Goal: Check status

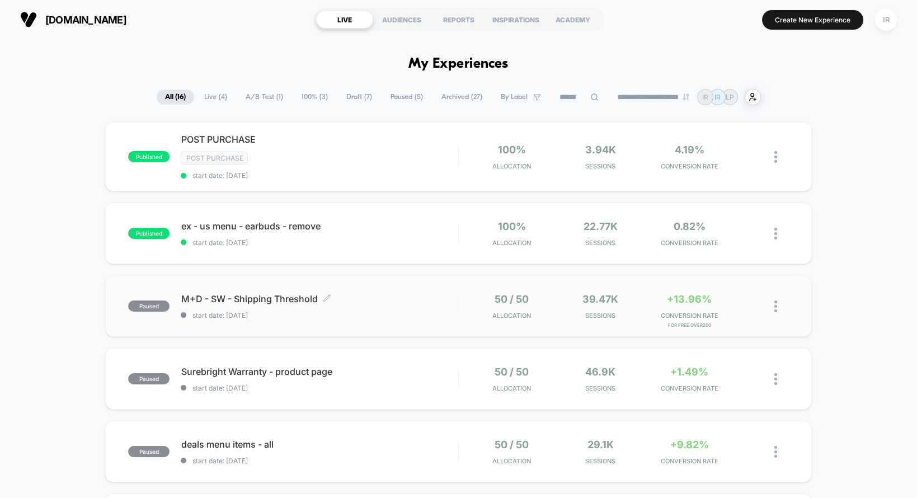
scroll to position [87, 0]
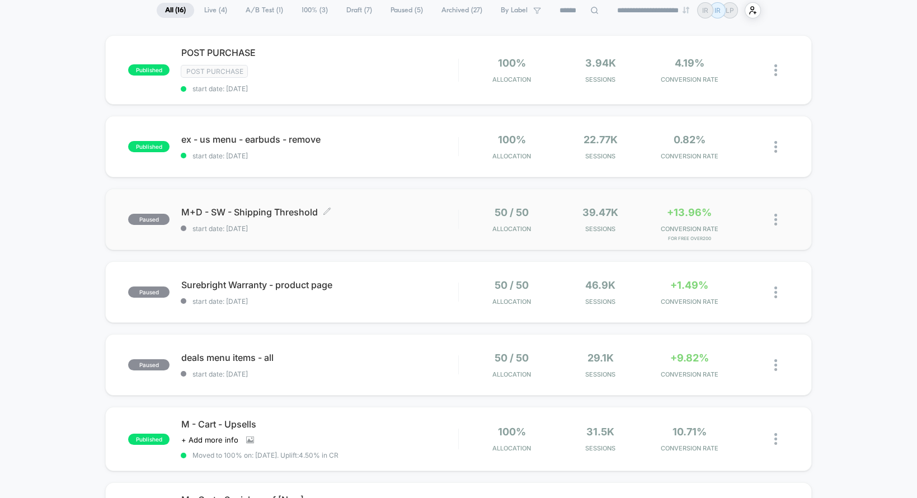
click at [432, 225] on span "start date: [DATE]" at bounding box center [319, 228] width 277 height 8
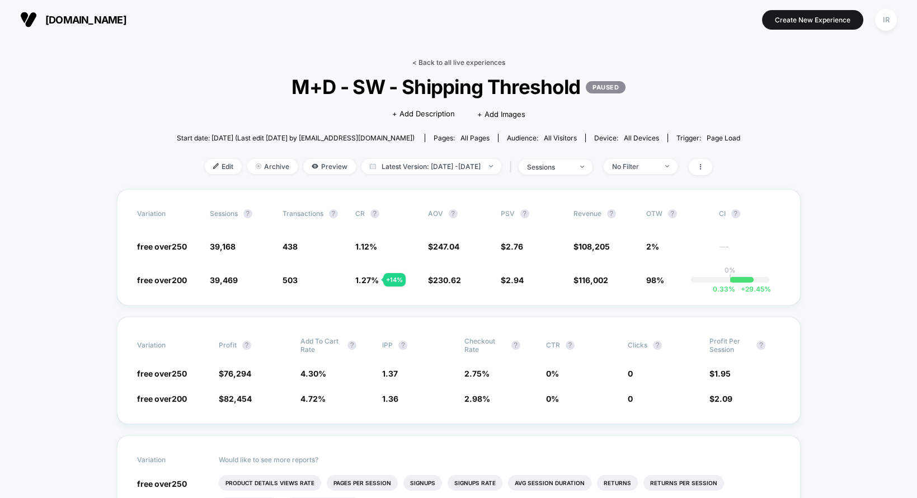
click at [450, 64] on link "< Back to all live experiences" at bounding box center [458, 62] width 93 height 8
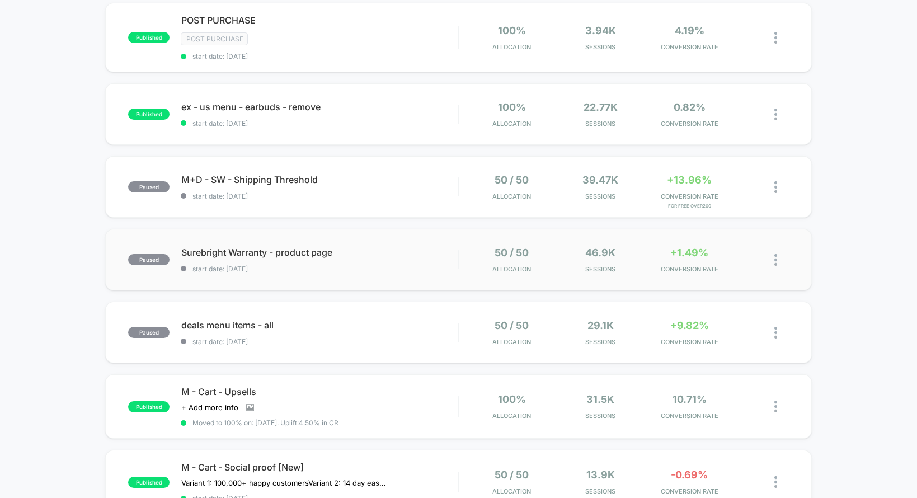
scroll to position [159, 0]
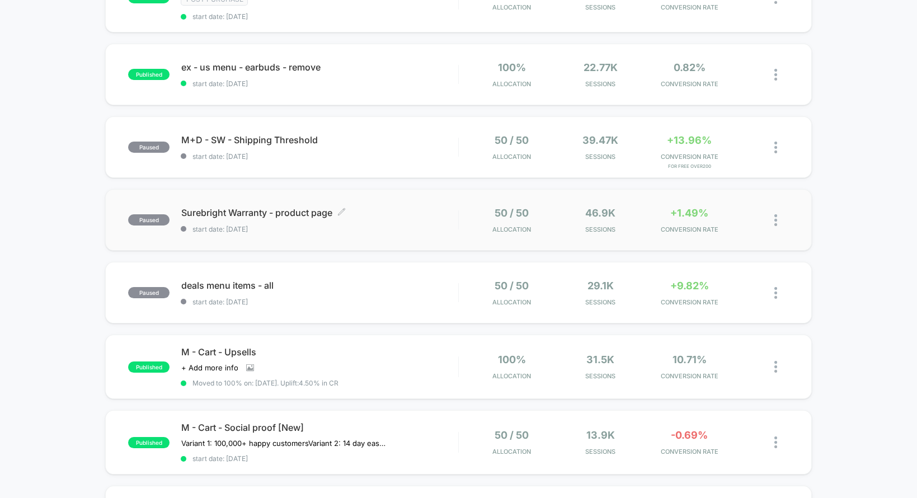
click at [399, 215] on span "Surebright Warranty - product page Click to edit experience details" at bounding box center [319, 212] width 277 height 11
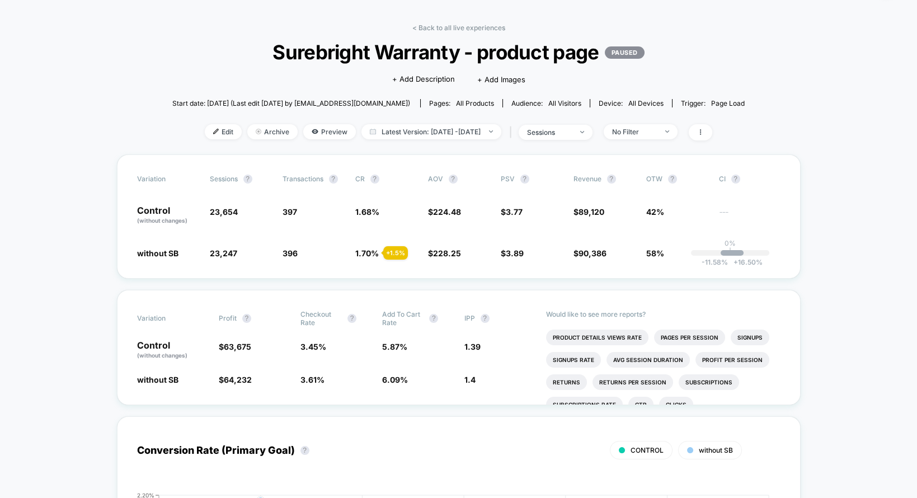
scroll to position [24, 0]
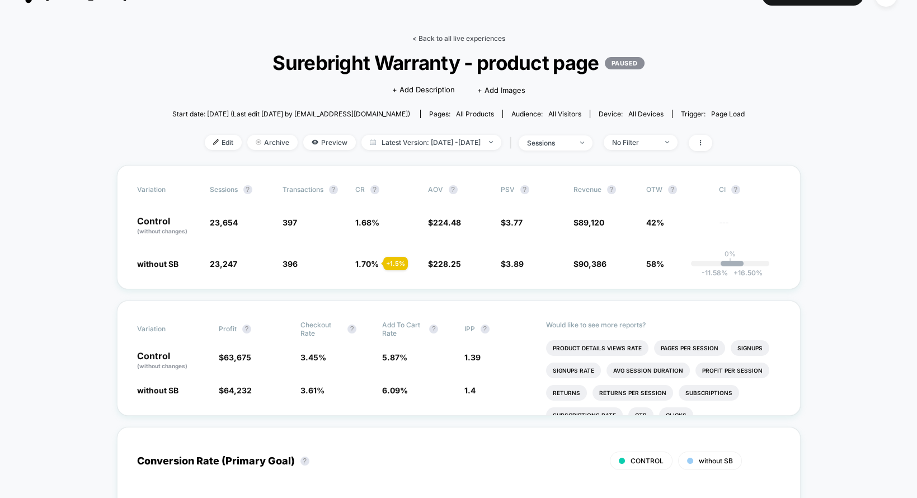
click at [479, 35] on link "< Back to all live experiences" at bounding box center [458, 38] width 93 height 8
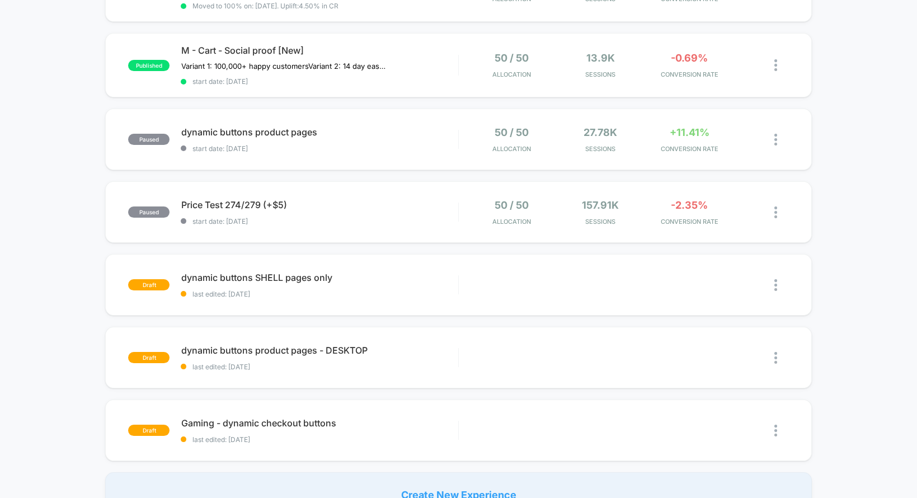
scroll to position [557, 0]
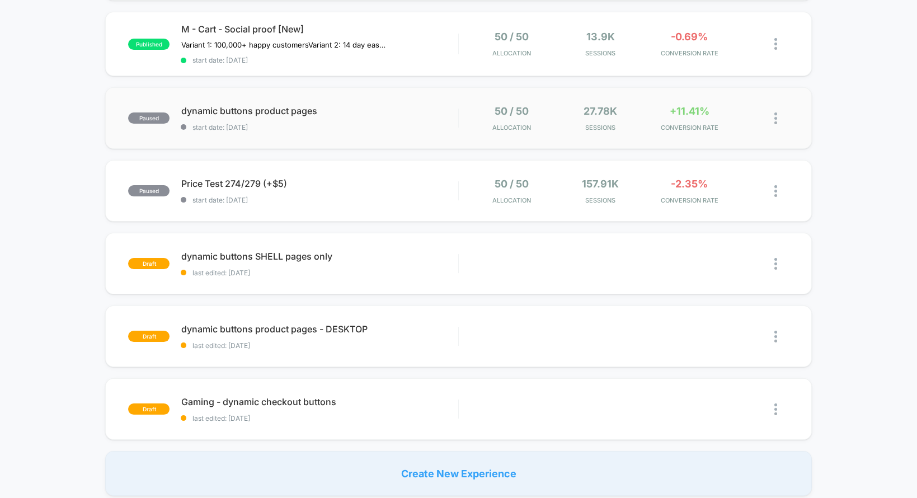
click at [578, 118] on div "27.78k Sessions" at bounding box center [600, 118] width 83 height 26
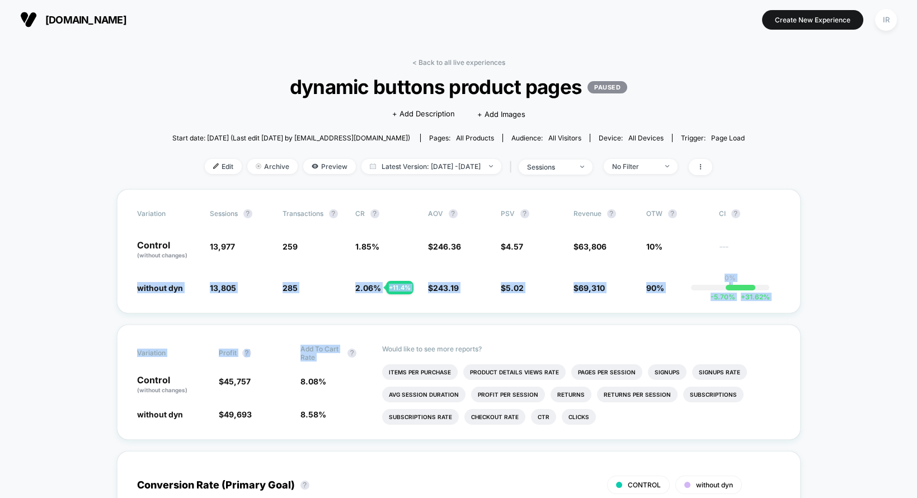
drag, startPoint x: 114, startPoint y: 290, endPoint x: 876, endPoint y: 341, distance: 764.1
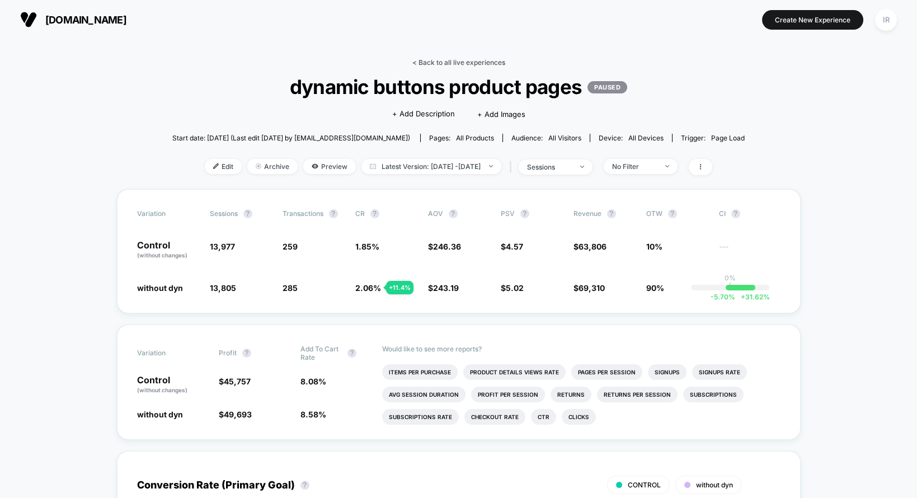
click at [490, 59] on link "< Back to all live experiences" at bounding box center [458, 62] width 93 height 8
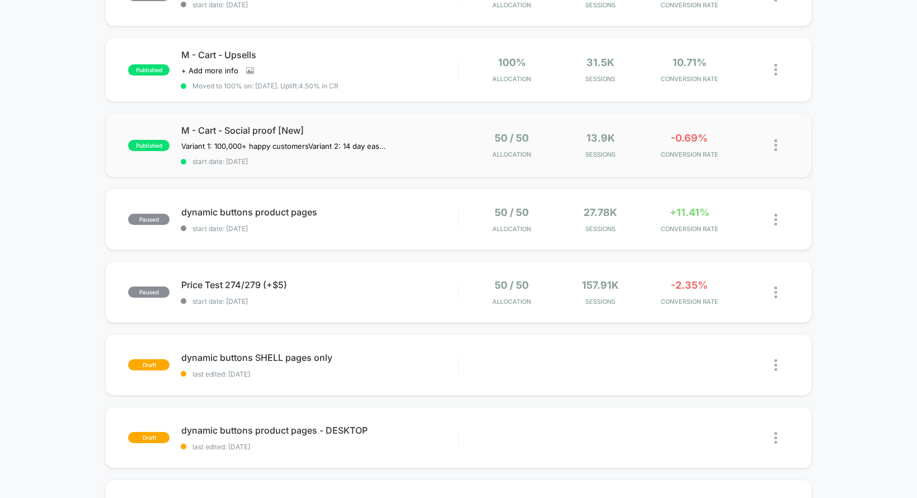
scroll to position [473, 0]
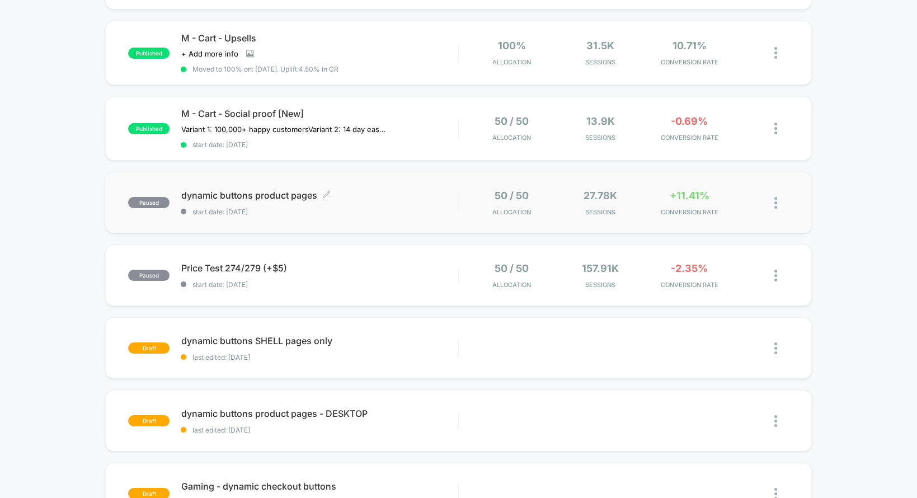
click at [434, 208] on span "start date: [DATE]" at bounding box center [319, 212] width 277 height 8
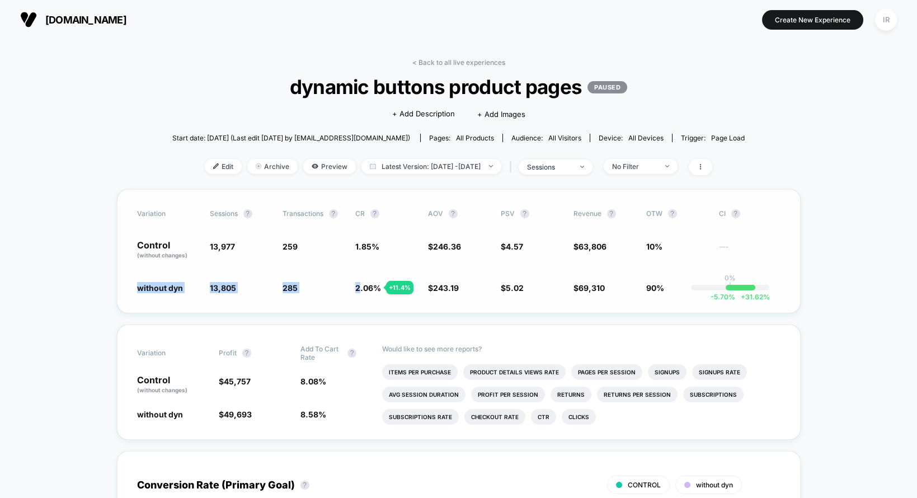
drag, startPoint x: 132, startPoint y: 284, endPoint x: 356, endPoint y: 281, distance: 224.3
click at [357, 282] on div "Variation Sessions ? Transactions ? CR ? AOV ? PSV ? Revenue ? OTW ? CI ? Contr…" at bounding box center [459, 251] width 684 height 124
click at [356, 282] on span "2.06 % + 11.4 %" at bounding box center [386, 287] width 62 height 11
click at [473, 58] on link "< Back to all live experiences" at bounding box center [458, 62] width 93 height 8
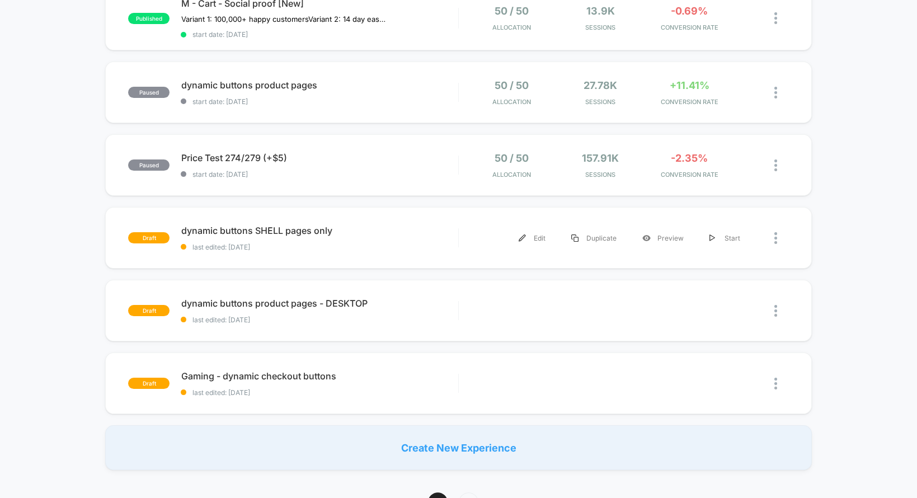
scroll to position [531, 0]
